Goal: Task Accomplishment & Management: Manage account settings

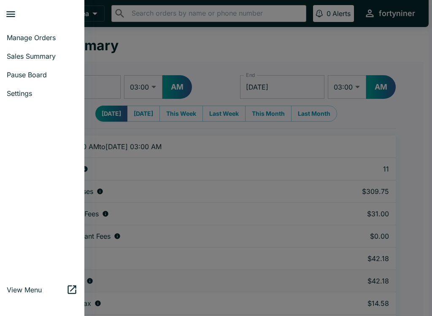
select select "03:00"
click at [19, 35] on span "Manage Orders" at bounding box center [42, 37] width 71 height 8
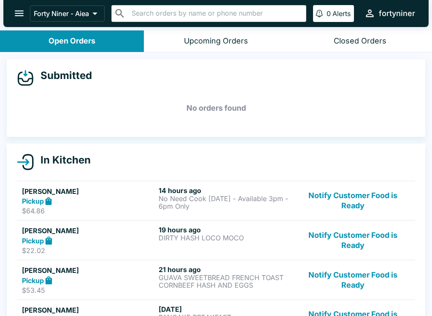
click at [362, 213] on button "Notify Customer Food is Ready" at bounding box center [353, 200] width 114 height 29
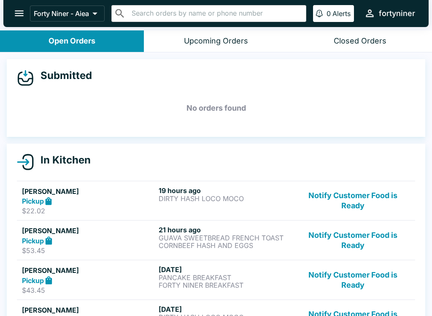
click at [356, 194] on button "Notify Customer Food is Ready" at bounding box center [353, 200] width 114 height 29
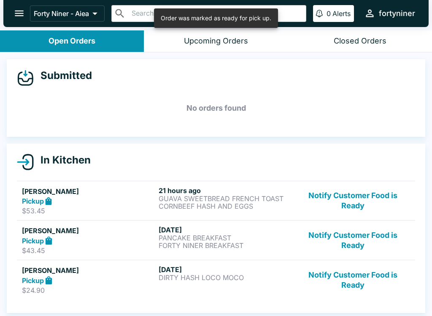
click at [366, 191] on button "Notify Customer Food is Ready" at bounding box center [353, 200] width 114 height 29
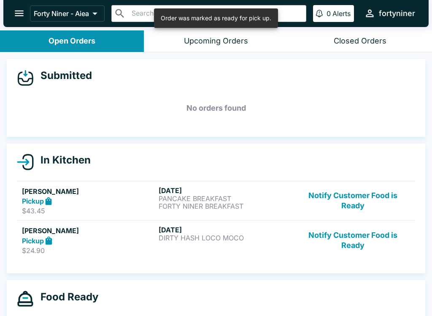
click at [352, 186] on button "Notify Customer Food is Ready" at bounding box center [353, 200] width 114 height 29
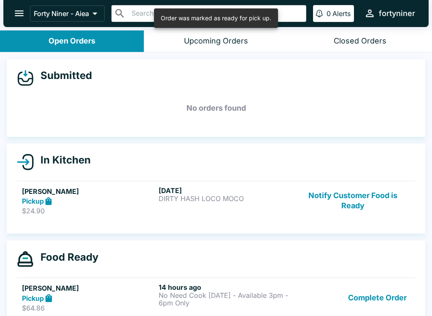
click at [352, 185] on link "[PERSON_NAME] Pickup $24.90 [DATE] DIRTY HASH LOCO MOCO Notify Customer Food is…" at bounding box center [216, 201] width 399 height 40
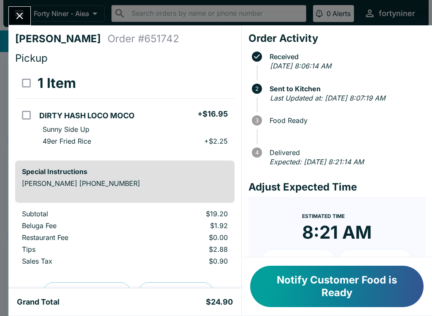
click at [11, 11] on button "Close" at bounding box center [20, 16] width 22 height 18
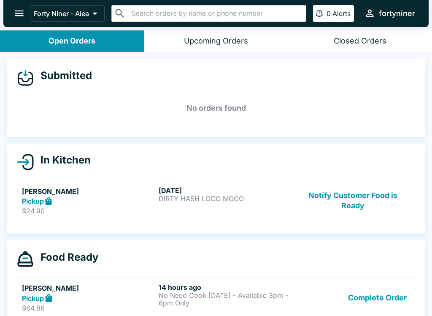
click at [347, 183] on link "[PERSON_NAME] Pickup $24.90 [DATE] DIRTY HASH LOCO MOCO Notify Customer Food is…" at bounding box center [216, 201] width 399 height 40
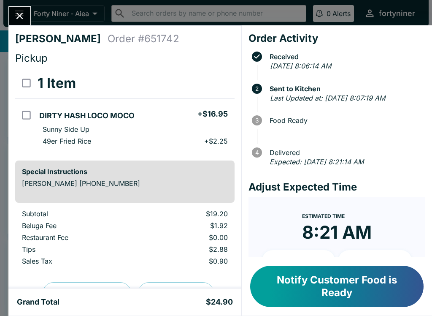
click at [22, 10] on icon "Close" at bounding box center [19, 15] width 11 height 11
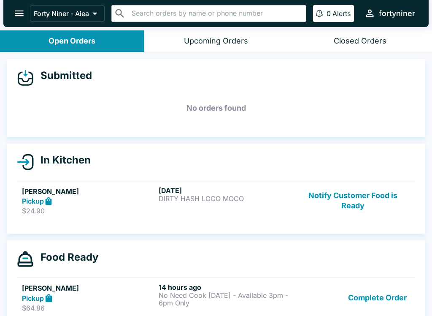
click at [351, 201] on button "Notify Customer Food is Ready" at bounding box center [353, 200] width 114 height 29
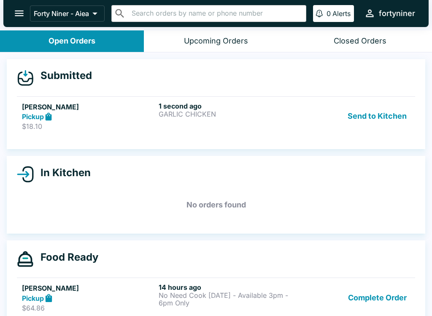
click at [70, 112] on div "Pickup" at bounding box center [88, 117] width 133 height 10
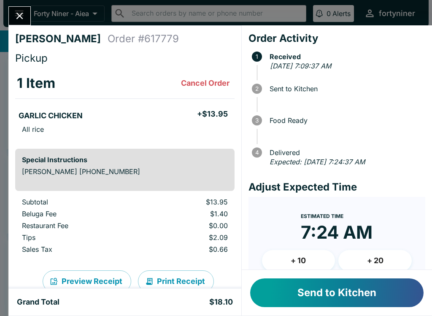
click at [330, 299] on button "Send to Kitchen" at bounding box center [337, 292] width 174 height 29
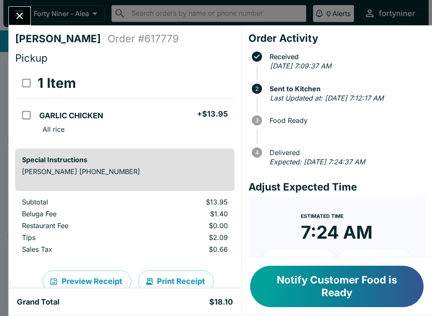
click at [19, 7] on button "Close" at bounding box center [20, 16] width 22 height 18
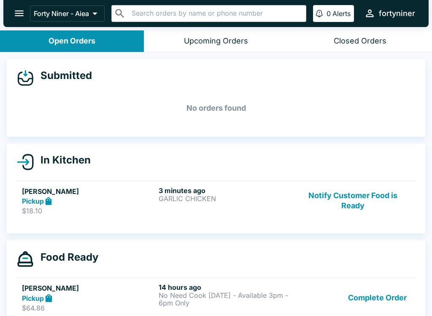
click at [347, 203] on button "Notify Customer Food is Ready" at bounding box center [353, 200] width 114 height 29
